Goal: Find specific page/section: Find specific page/section

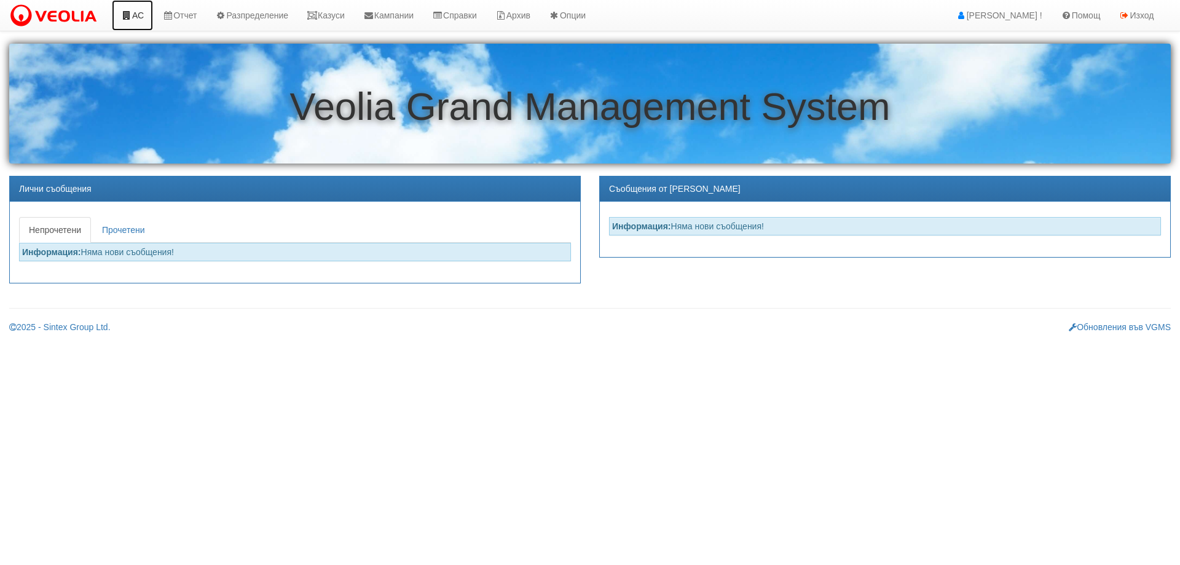
click at [138, 16] on link "АС" at bounding box center [132, 15] width 41 height 31
click at [333, 18] on link "Казуси" at bounding box center [325, 15] width 57 height 31
